Goal: Task Accomplishment & Management: Manage account settings

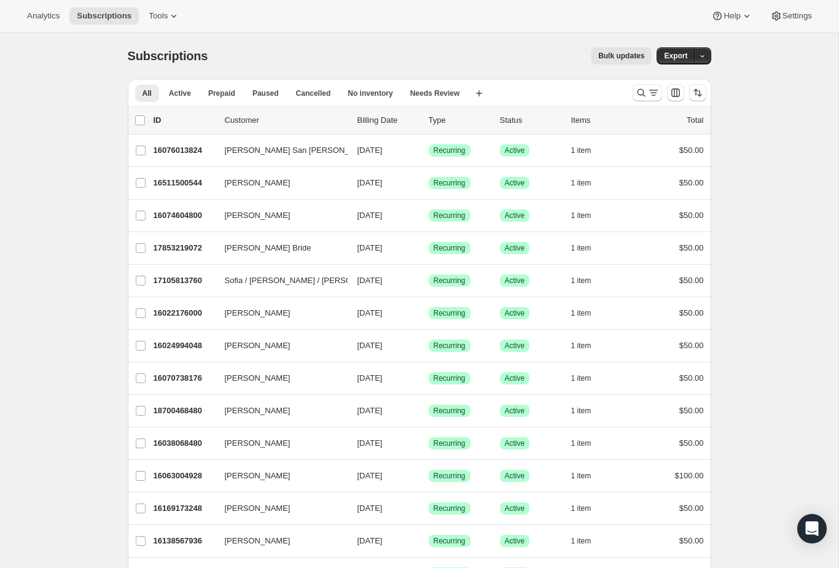
click at [650, 86] on button "Search and filter results" at bounding box center [647, 92] width 29 height 17
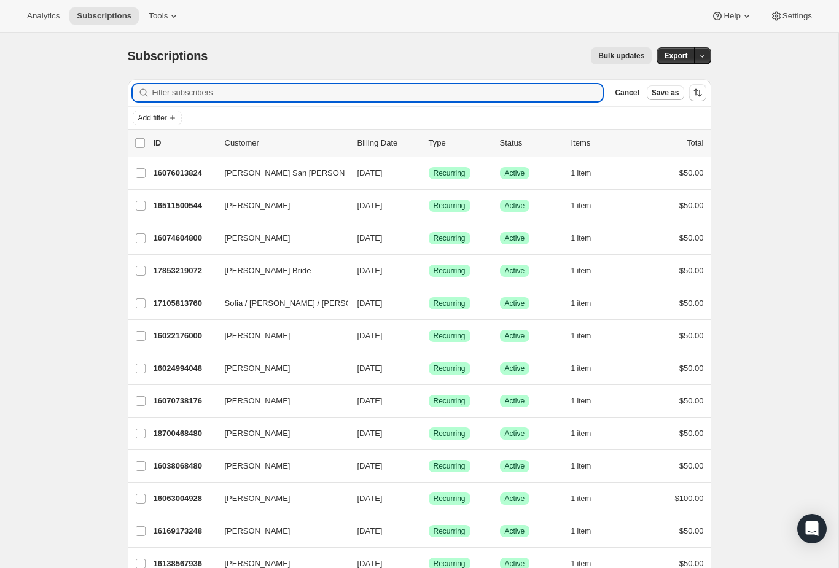
click at [532, 92] on input "Filter subscribers" at bounding box center [377, 92] width 451 height 17
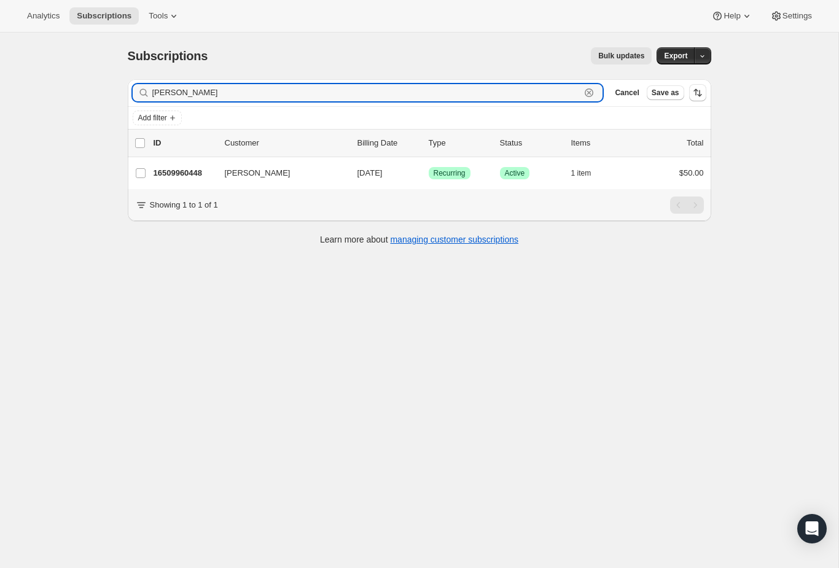
type input "[PERSON_NAME]"
click at [206, 167] on p "16509960448" at bounding box center [184, 173] width 61 height 12
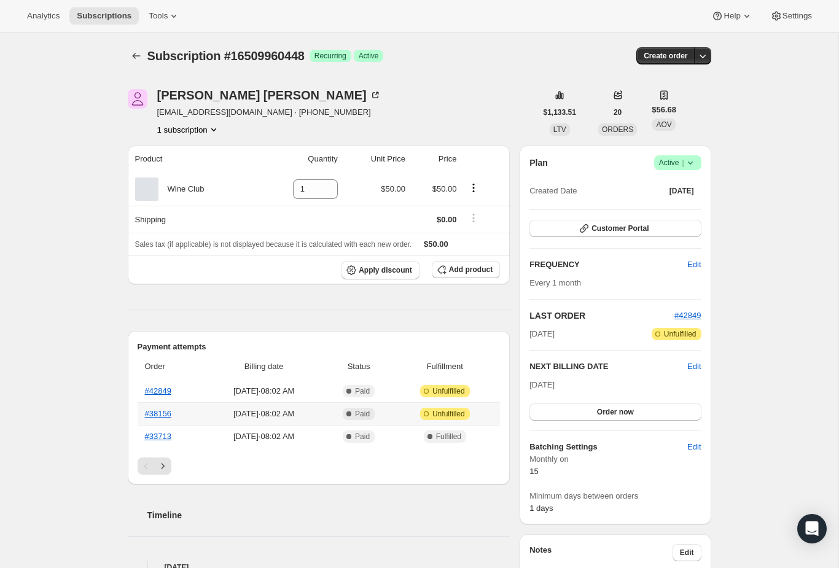
click at [159, 416] on link "#38156" at bounding box center [158, 413] width 26 height 9
click at [162, 392] on link "#42849" at bounding box center [158, 390] width 26 height 9
click at [139, 64] on button "Subscriptions" at bounding box center [136, 55] width 17 height 17
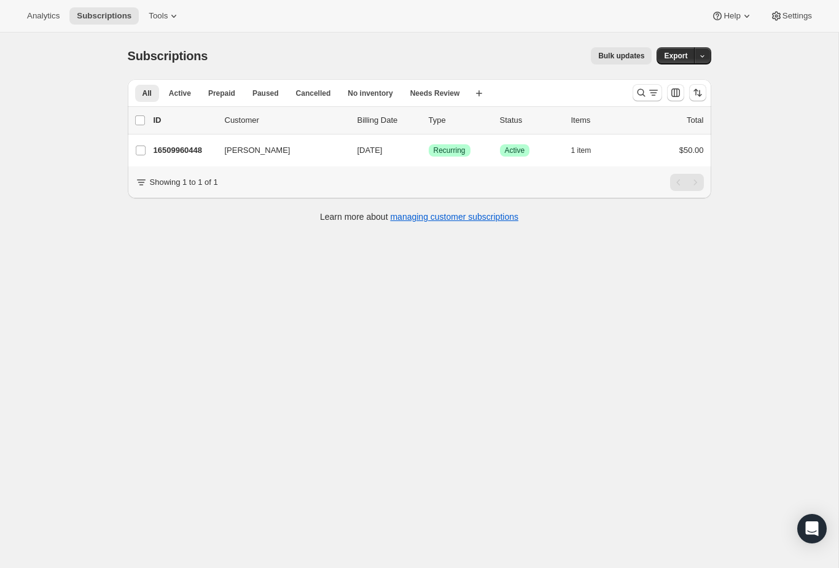
click at [649, 90] on icon "Search and filter results" at bounding box center [653, 93] width 12 height 12
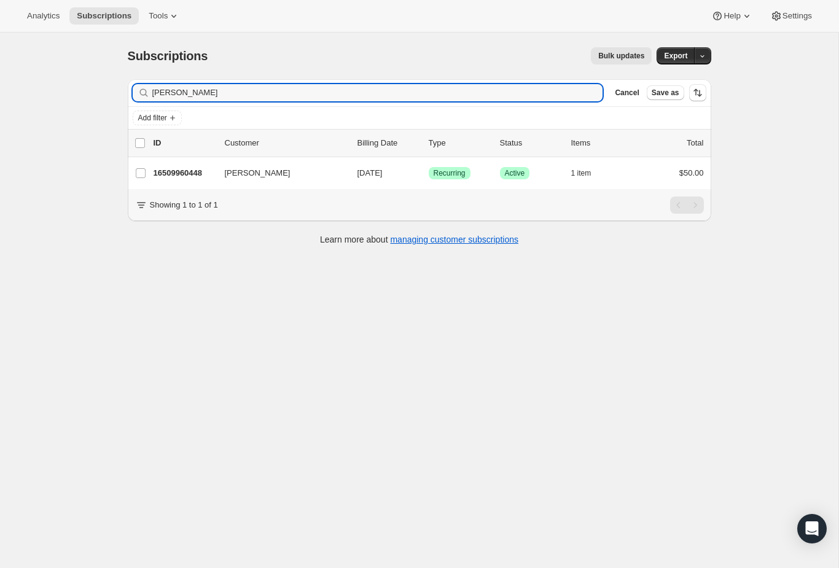
click at [590, 96] on div "[PERSON_NAME] Clear" at bounding box center [368, 92] width 470 height 17
click at [590, 88] on div "[PERSON_NAME] Clear" at bounding box center [368, 92] width 470 height 17
click at [593, 91] on div "[PERSON_NAME] Clear" at bounding box center [368, 92] width 470 height 17
type input "F"
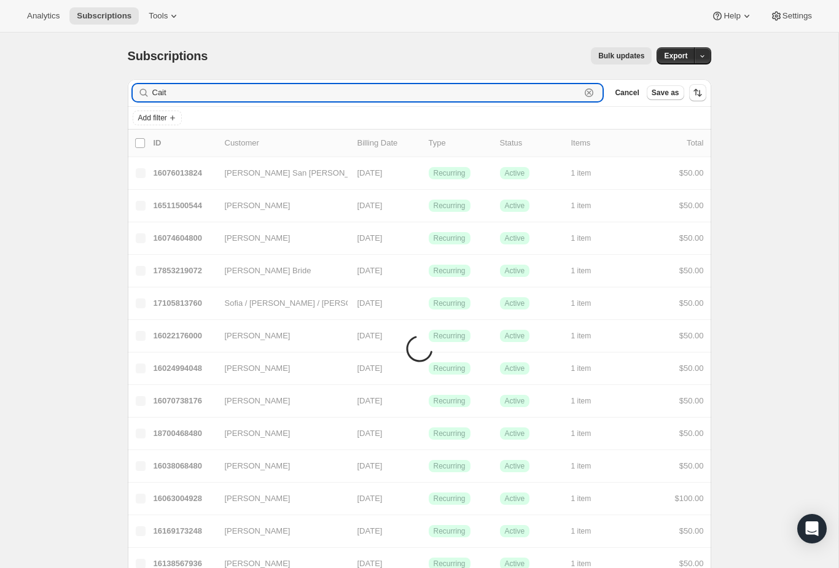
type input "Caitl"
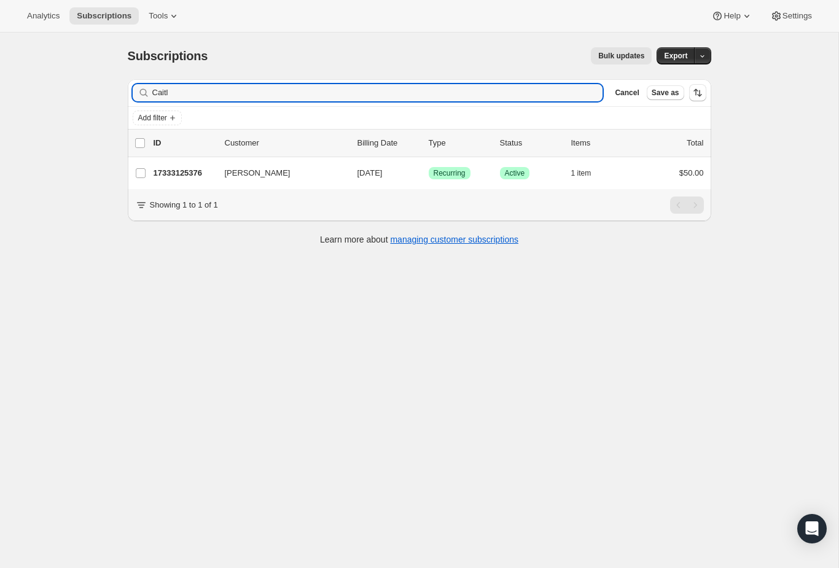
click at [187, 165] on div "17333125376 [PERSON_NAME] [DATE] Success Recurring Success Active 1 item $50.00" at bounding box center [429, 173] width 550 height 17
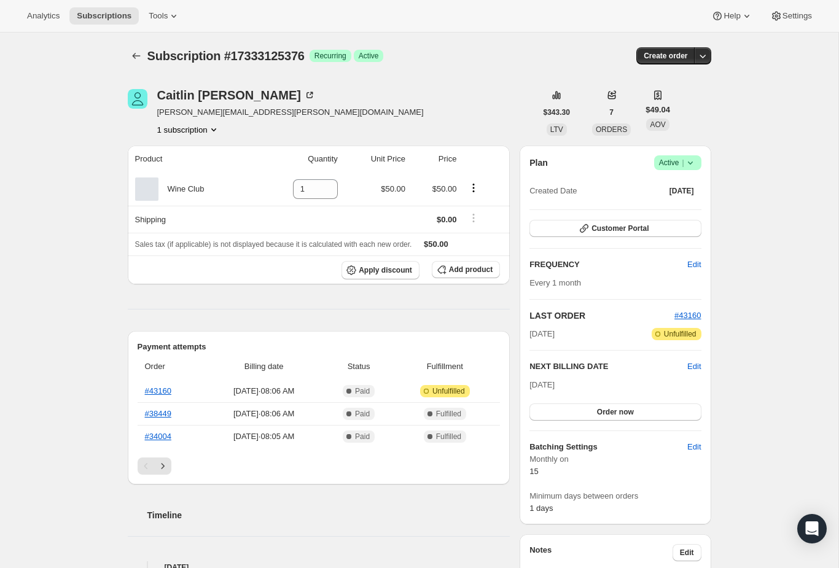
click at [168, 391] on link "#43160" at bounding box center [158, 390] width 26 height 9
click at [691, 168] on icon at bounding box center [690, 163] width 12 height 12
click at [677, 214] on span "Cancel subscription" at bounding box center [672, 208] width 69 height 12
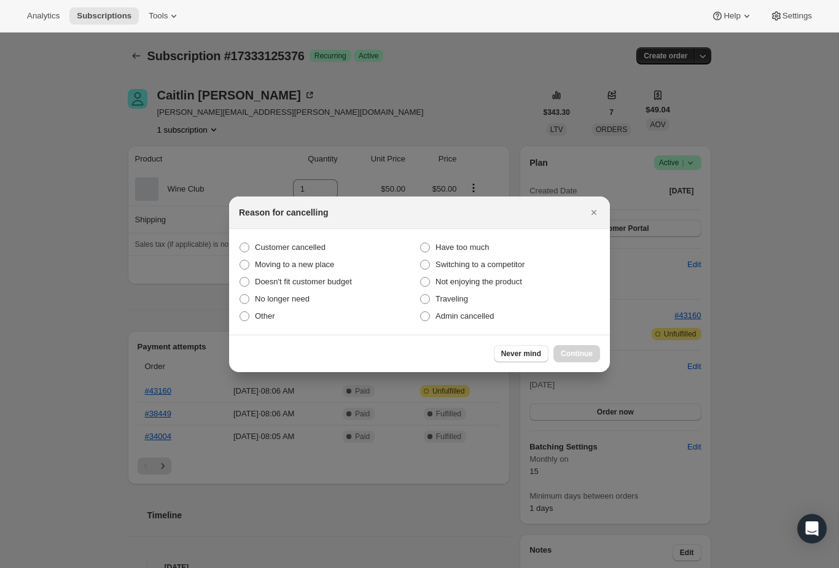
click at [279, 267] on span "Moving to a new place" at bounding box center [294, 264] width 79 height 9
click at [240, 260] on input "Moving to a new place" at bounding box center [240, 260] width 1 height 1
radio input "true"
click at [572, 361] on button "Continue" at bounding box center [576, 353] width 47 height 17
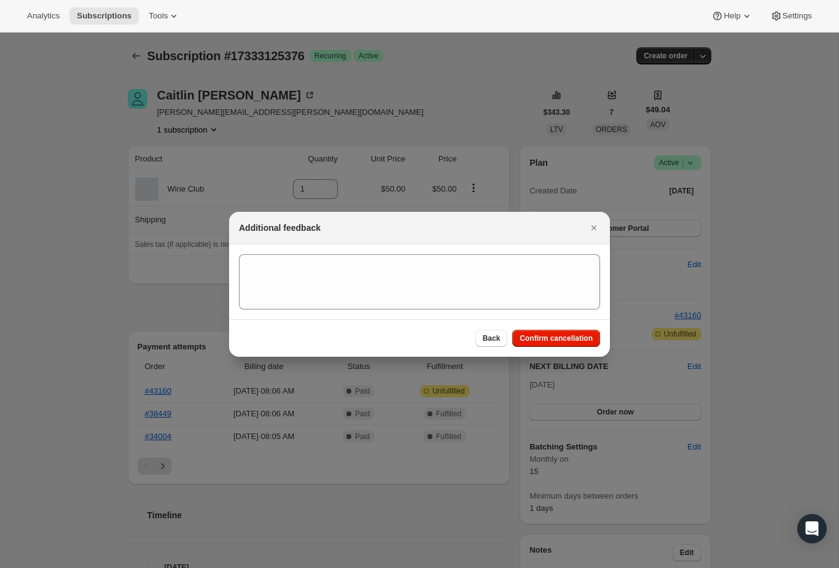
click at [561, 335] on span "Confirm cancellation" at bounding box center [556, 339] width 73 height 10
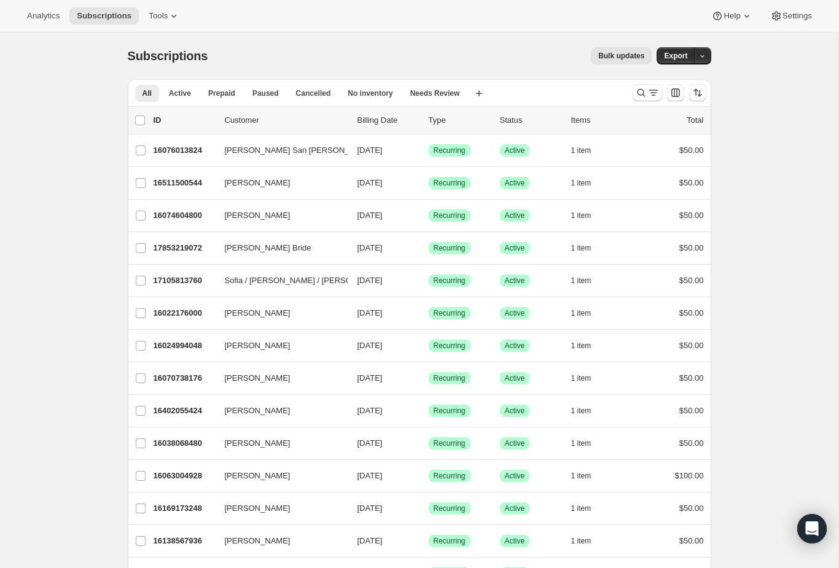
click at [643, 95] on icon "Search and filter results" at bounding box center [641, 93] width 8 height 8
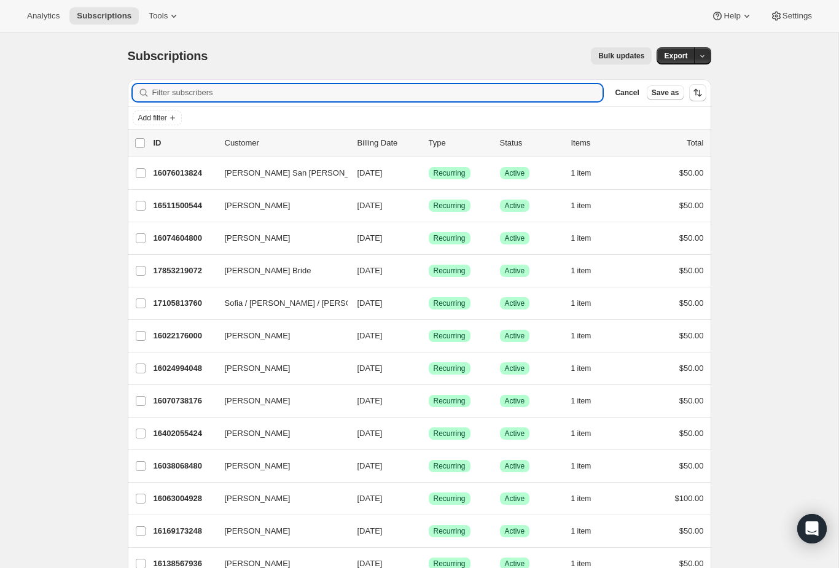
click at [501, 108] on div "Add filter" at bounding box center [420, 118] width 584 height 22
click at [524, 85] on input "Filter subscribers" at bounding box center [377, 92] width 451 height 17
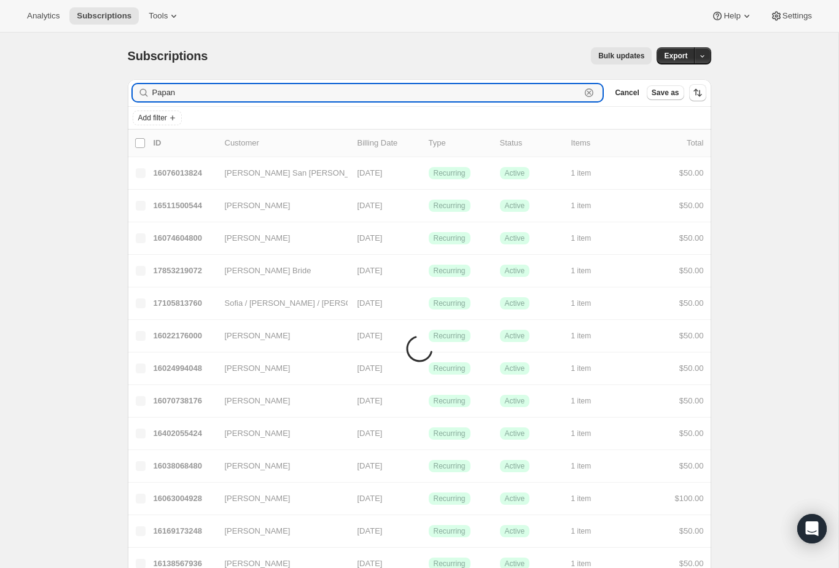
type input "Papani"
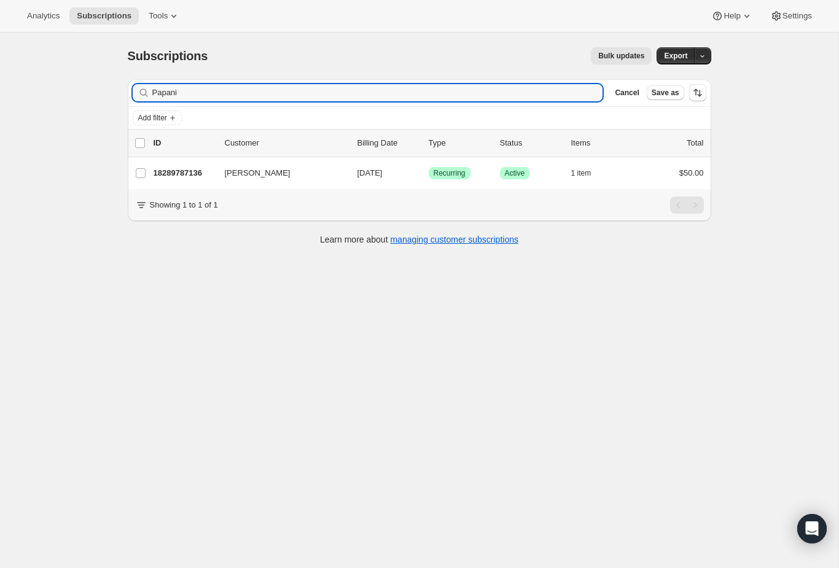
click at [188, 180] on div "18289787136 Emily Papania 09/15/2025 Success Recurring Success Active 1 item $5…" at bounding box center [429, 173] width 550 height 17
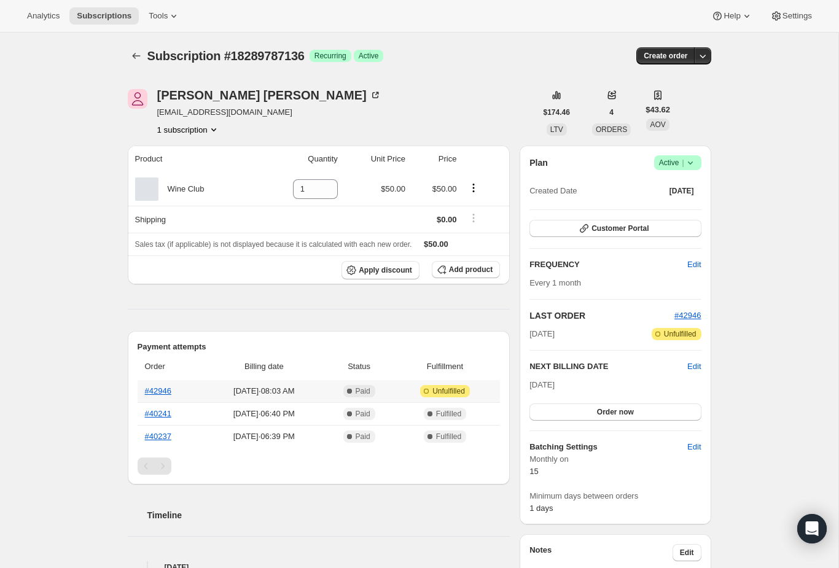
click at [153, 394] on link "#42946" at bounding box center [158, 390] width 26 height 9
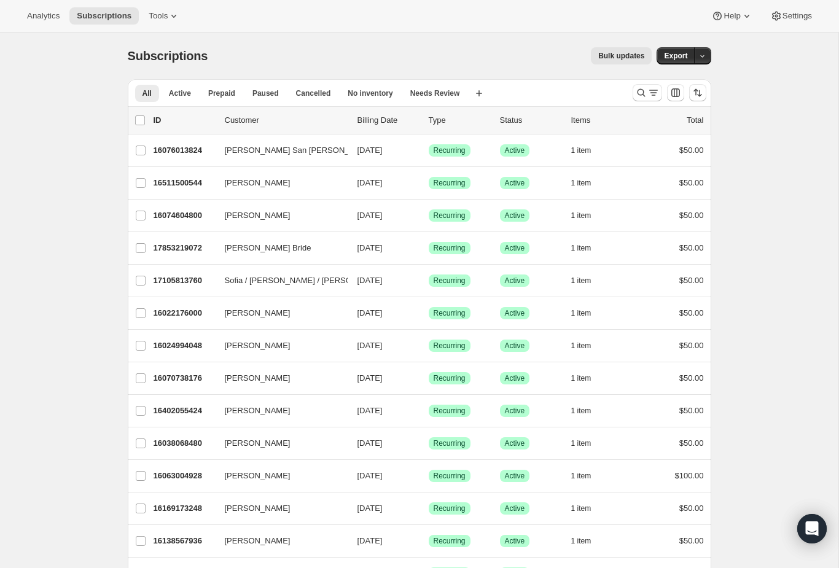
click at [641, 94] on icon "Search and filter results" at bounding box center [641, 93] width 12 height 12
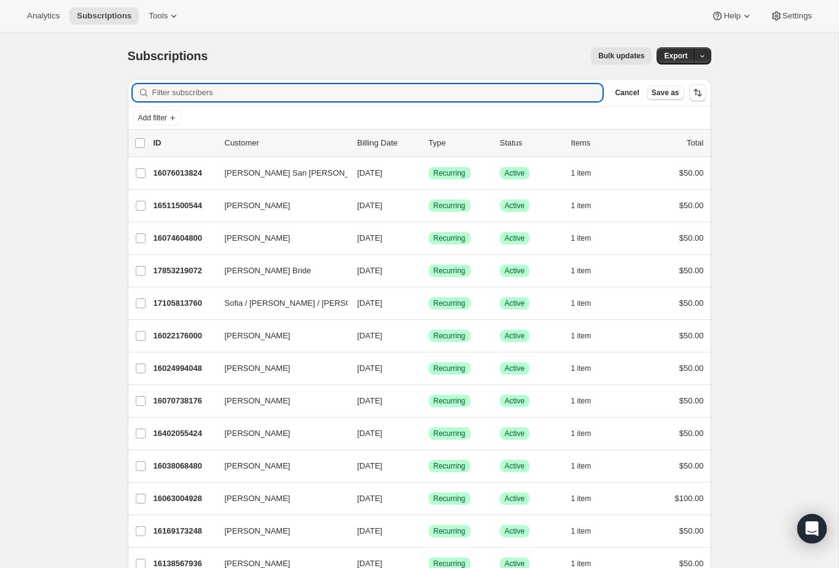
click at [533, 98] on input "Filter subscribers" at bounding box center [377, 92] width 451 height 17
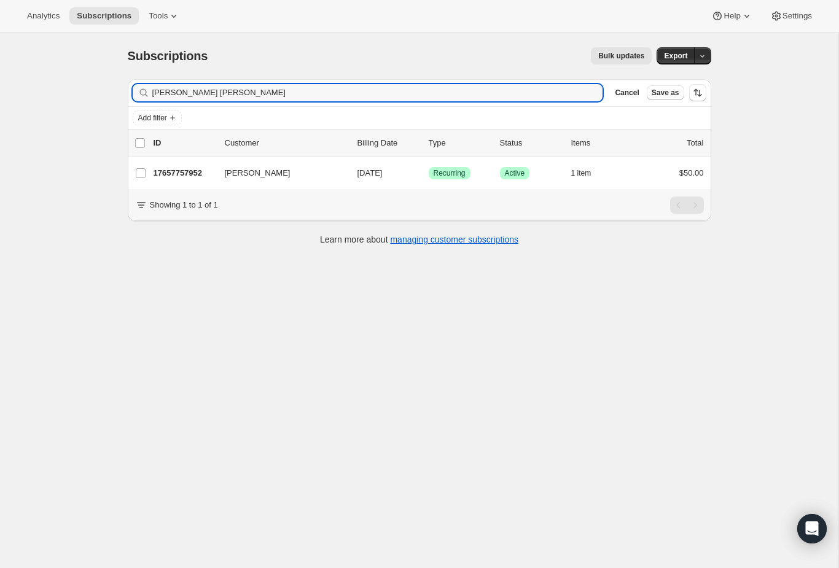
type input "Jessica bl"
click at [193, 171] on p "17657757952" at bounding box center [184, 173] width 61 height 12
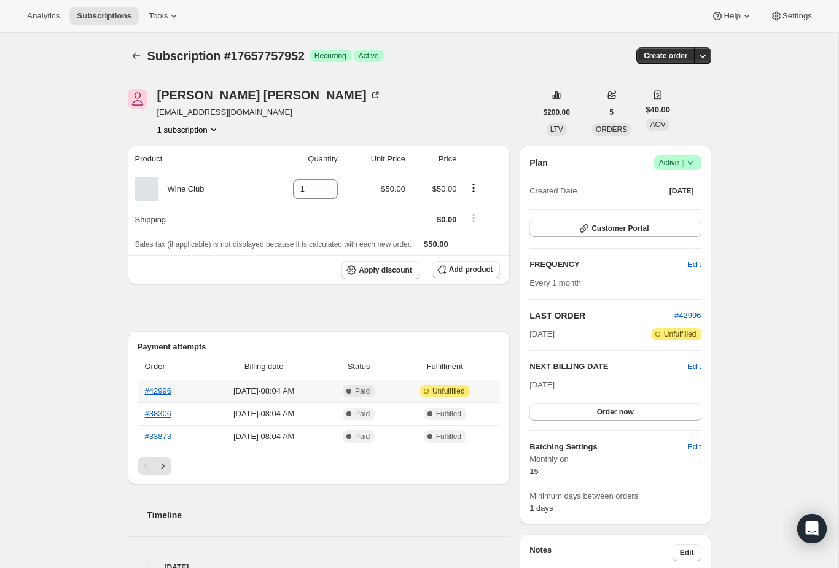
click at [162, 395] on link "#42996" at bounding box center [158, 390] width 26 height 9
click at [123, 71] on div "Jessica Blackstock jjblackstock@gmail.com 1 subscription $200.00 LTV 5 ORDERS $…" at bounding box center [414, 505] width 593 height 872
